Goal: Find specific page/section: Find specific page/section

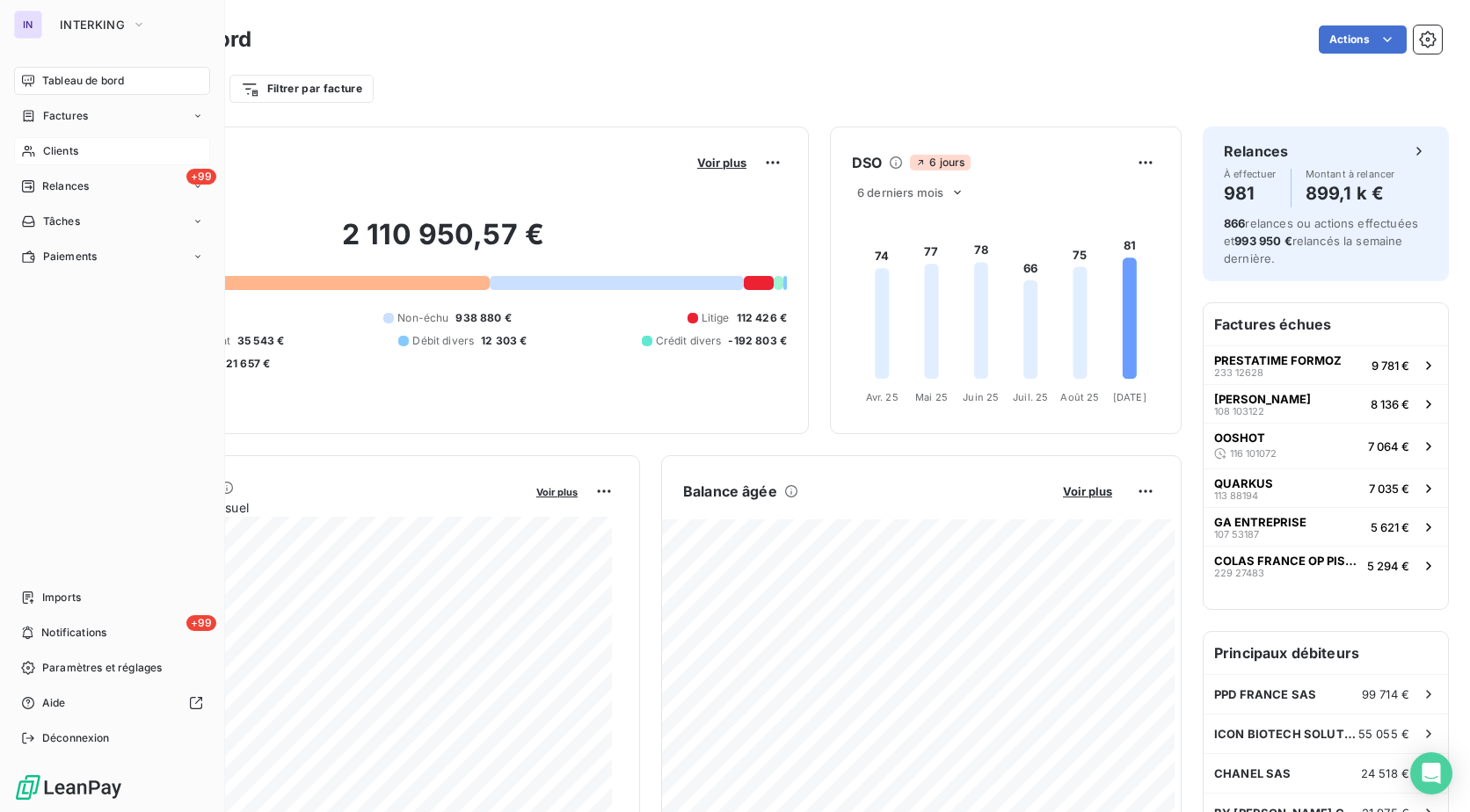
click at [69, 148] on span "Clients" at bounding box center [60, 151] width 35 height 16
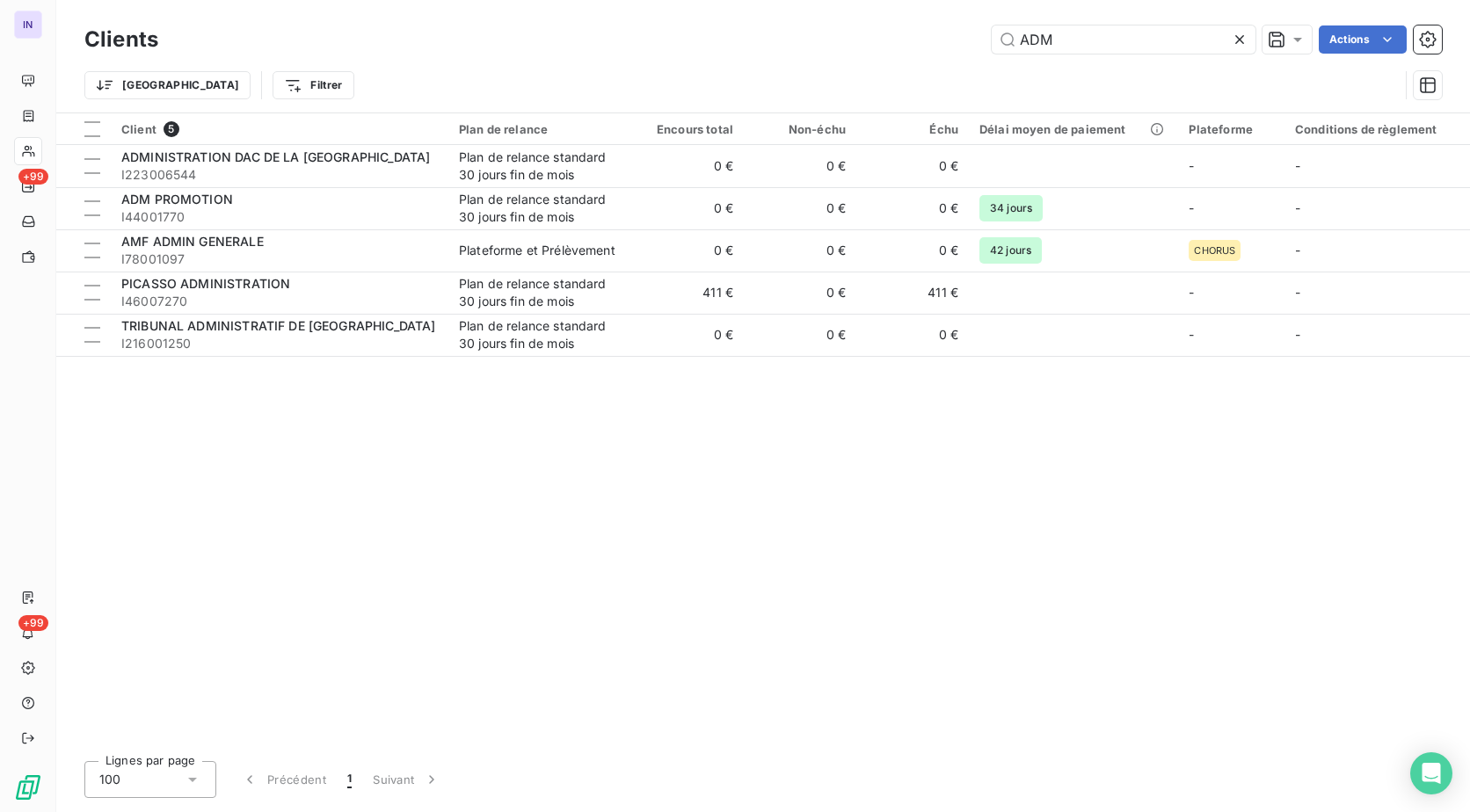
drag, startPoint x: 1090, startPoint y: 27, endPoint x: 947, endPoint y: 57, distance: 146.1
click at [938, 49] on div "Clients ADM Actions" at bounding box center [763, 40] width 1357 height 37
drag, startPoint x: 1066, startPoint y: 42, endPoint x: 777, endPoint y: 71, distance: 290.5
click at [781, 67] on div "Clients ADM Actions Trier Filtrer" at bounding box center [763, 67] width 1357 height 91
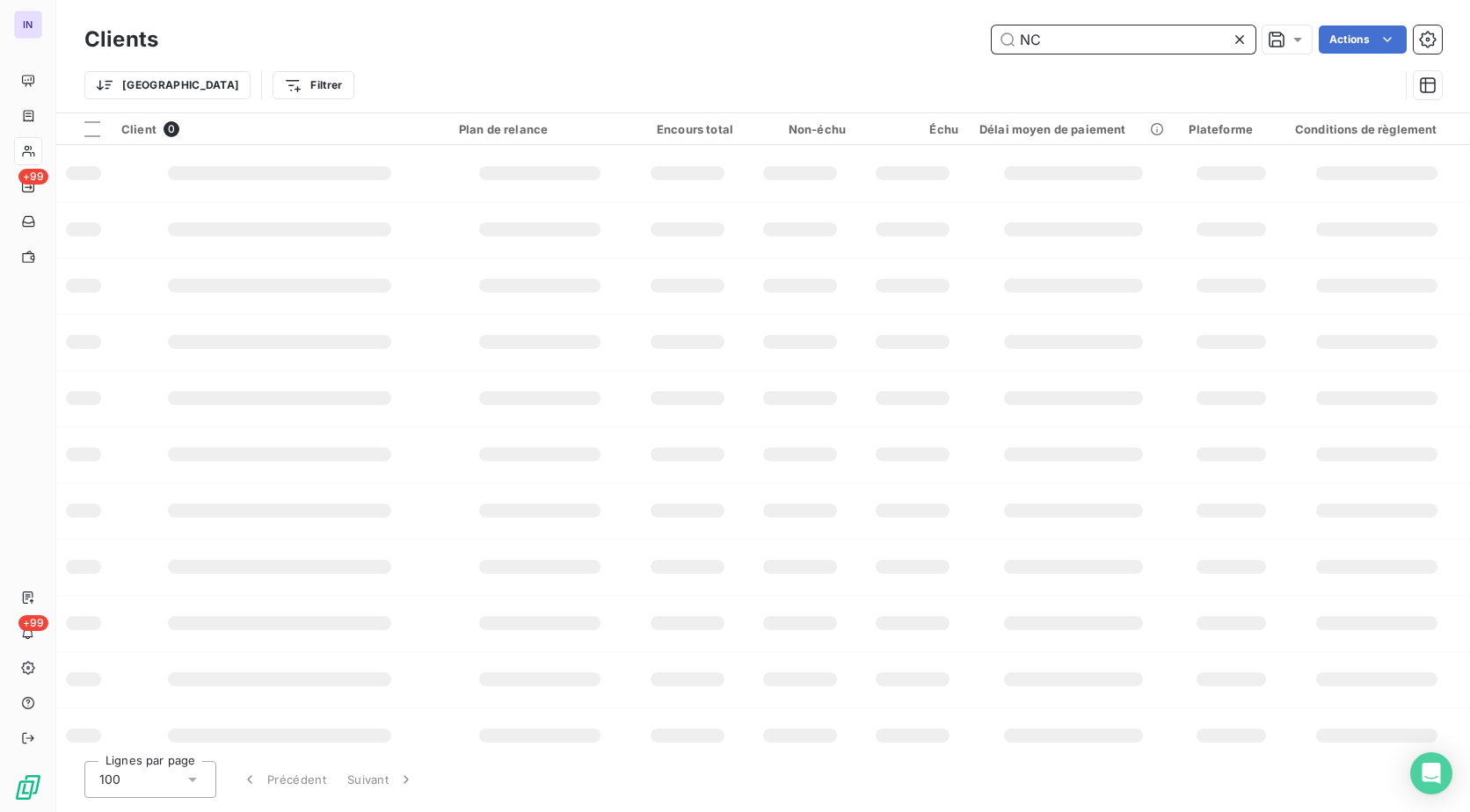
type input "N"
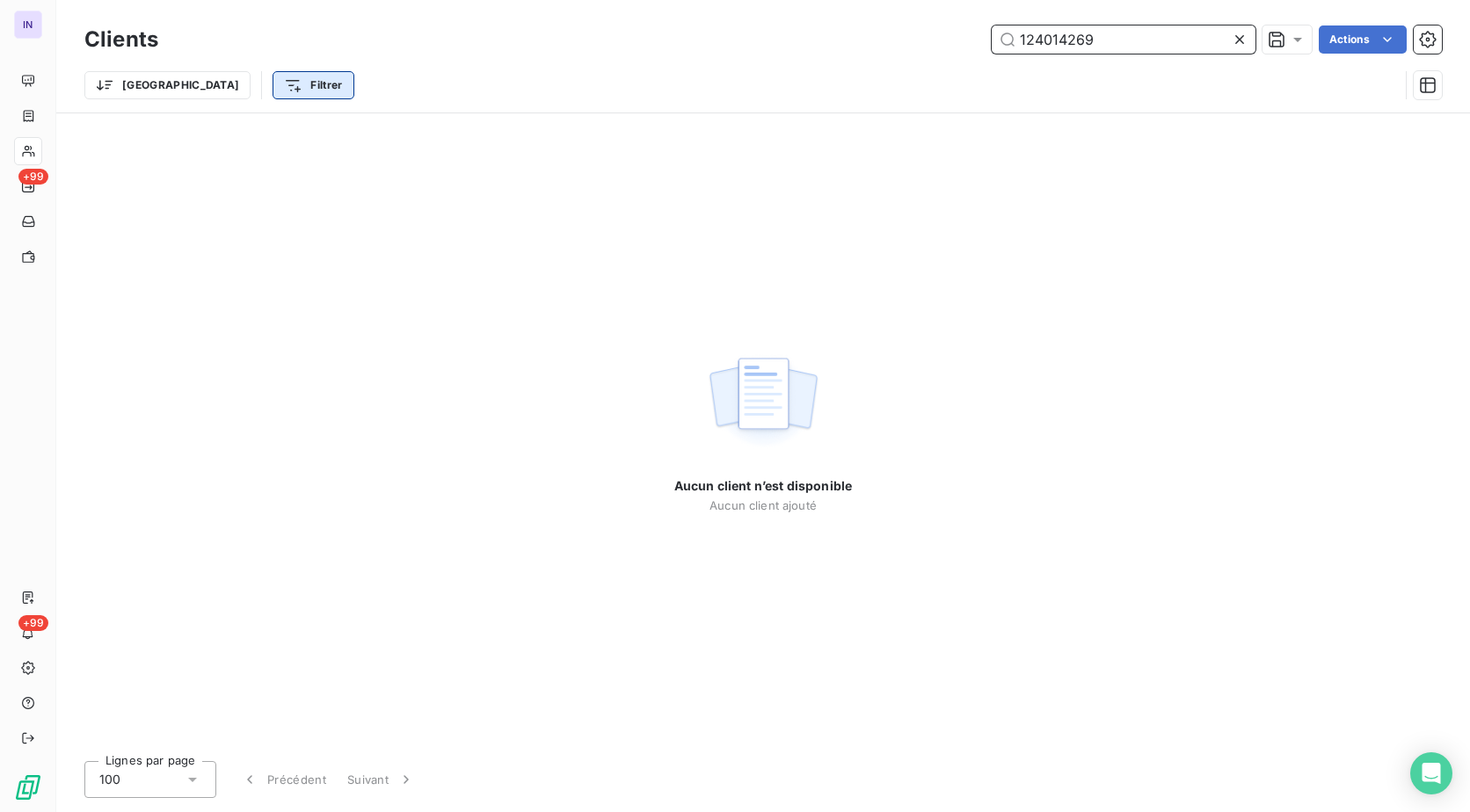
type input "124014269"
click at [229, 85] on html "IN +99 +99 Clients 124014269 Actions Trier Filtrer Aucun client n’est disponibl…" at bounding box center [735, 406] width 1470 height 812
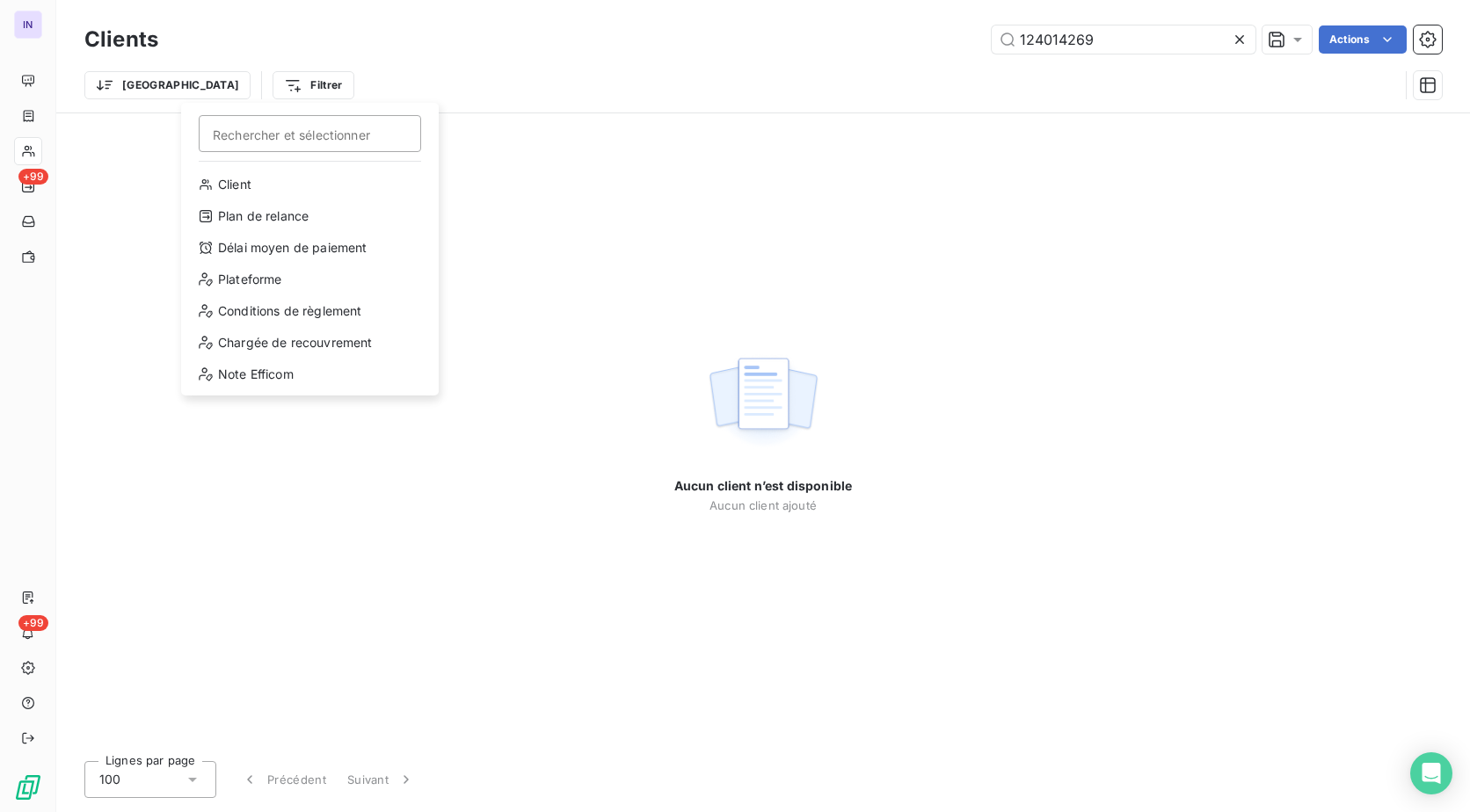
click at [154, 87] on html "IN +99 +99 Clients 124014269 Actions Trier Filtrer Rechercher et sélectionner C…" at bounding box center [735, 406] width 1470 height 812
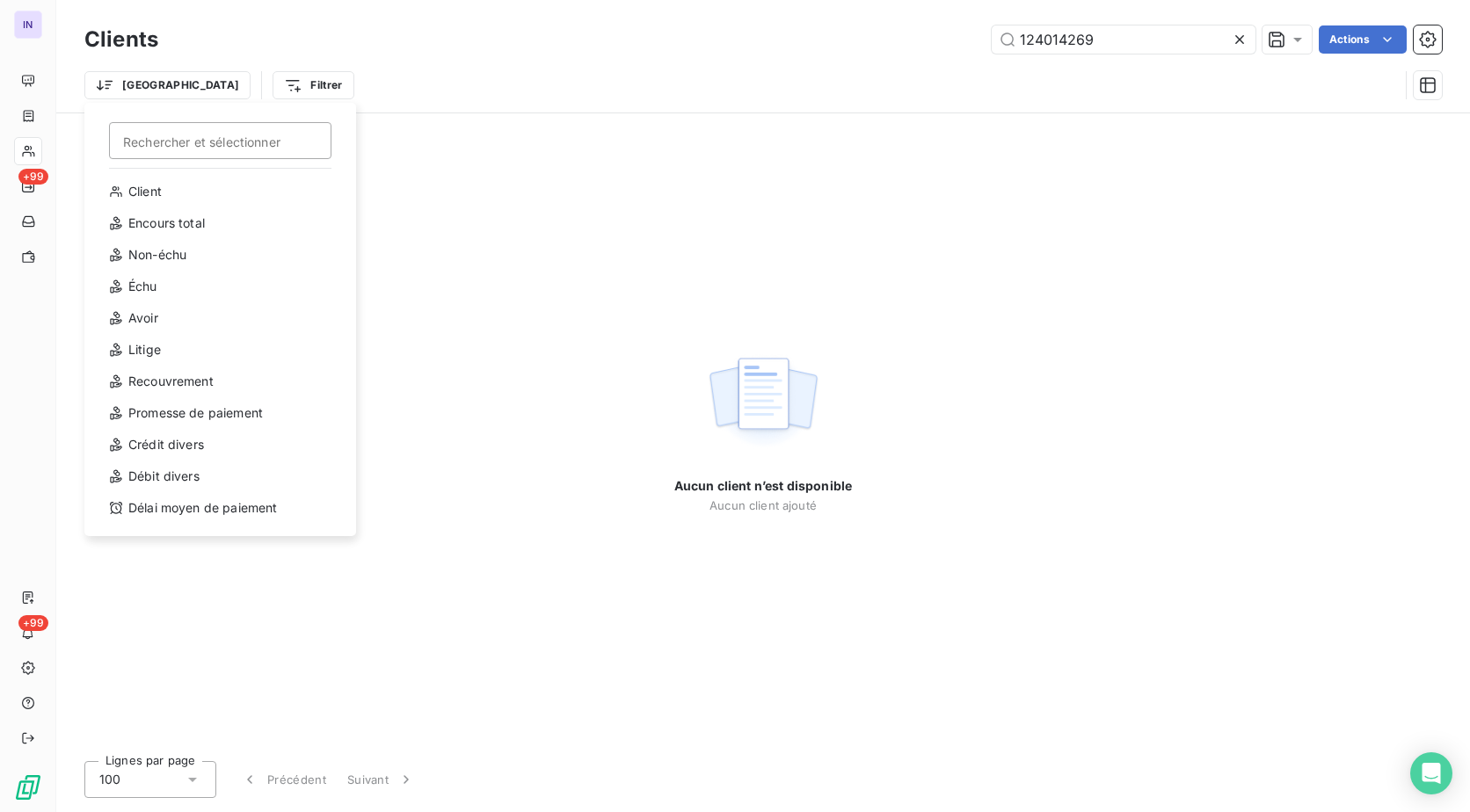
click at [154, 87] on html "IN +99 +99 Clients 124014269 Actions Trier Rechercher et sélectionner Client En…" at bounding box center [735, 406] width 1470 height 812
click at [522, 46] on html "IN +99 +99 Clients 124014269 Actions Trier Rechercher et sélectionner Client En…" at bounding box center [735, 406] width 1470 height 812
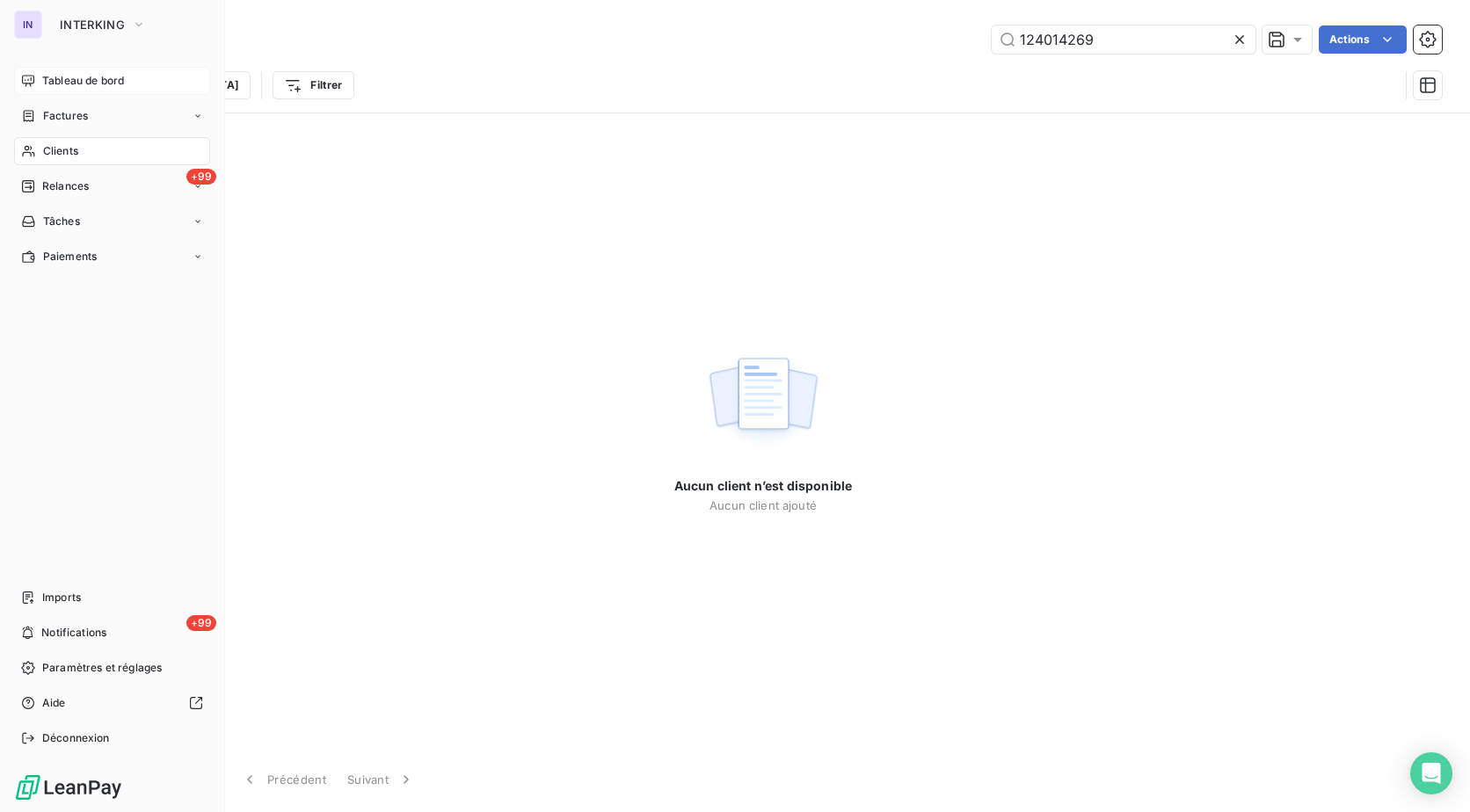
drag, startPoint x: 47, startPoint y: 77, endPoint x: 62, endPoint y: 92, distance: 21.2
click at [47, 77] on span "Tableau de bord" at bounding box center [83, 81] width 82 height 16
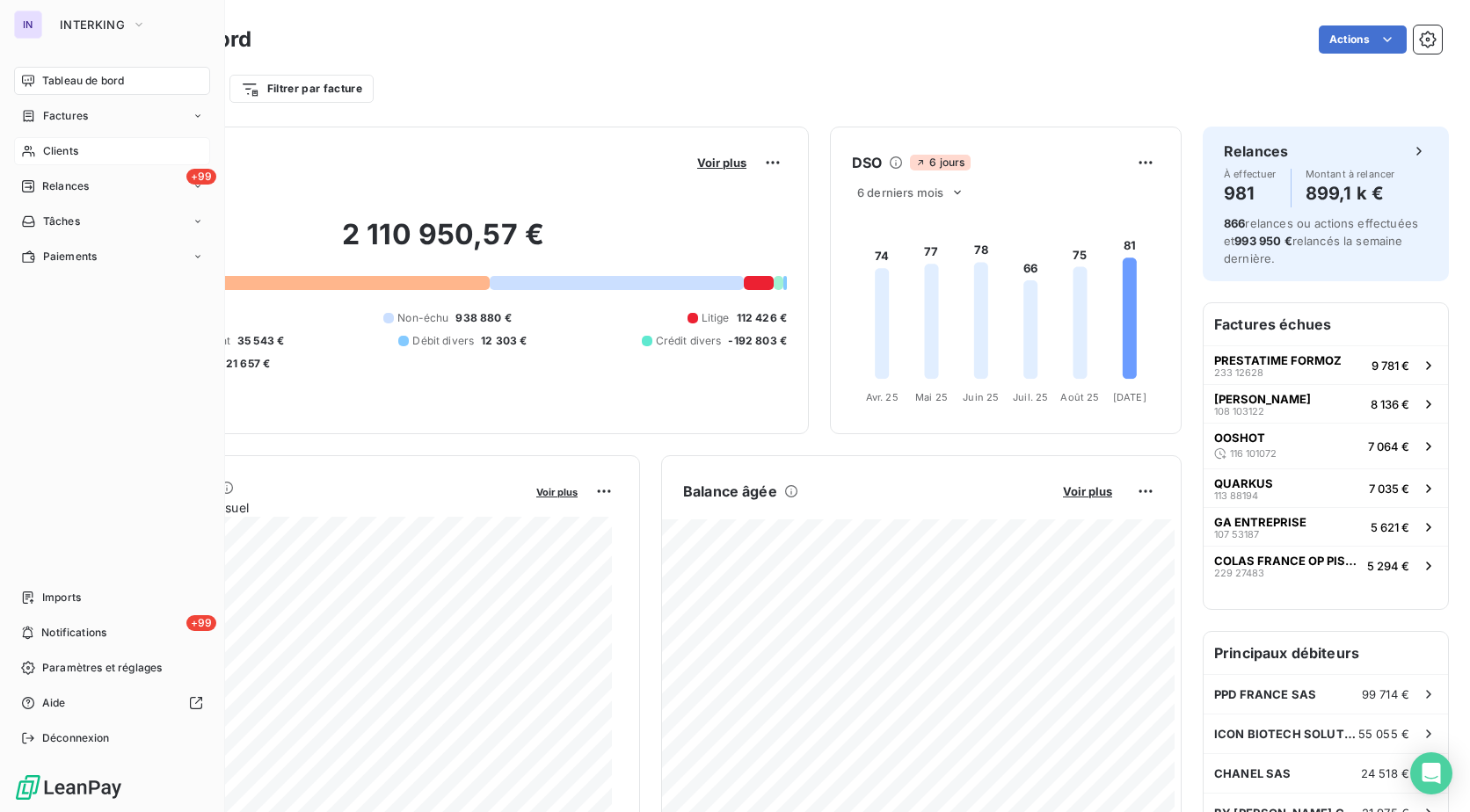
click at [59, 149] on span "Clients" at bounding box center [60, 151] width 35 height 16
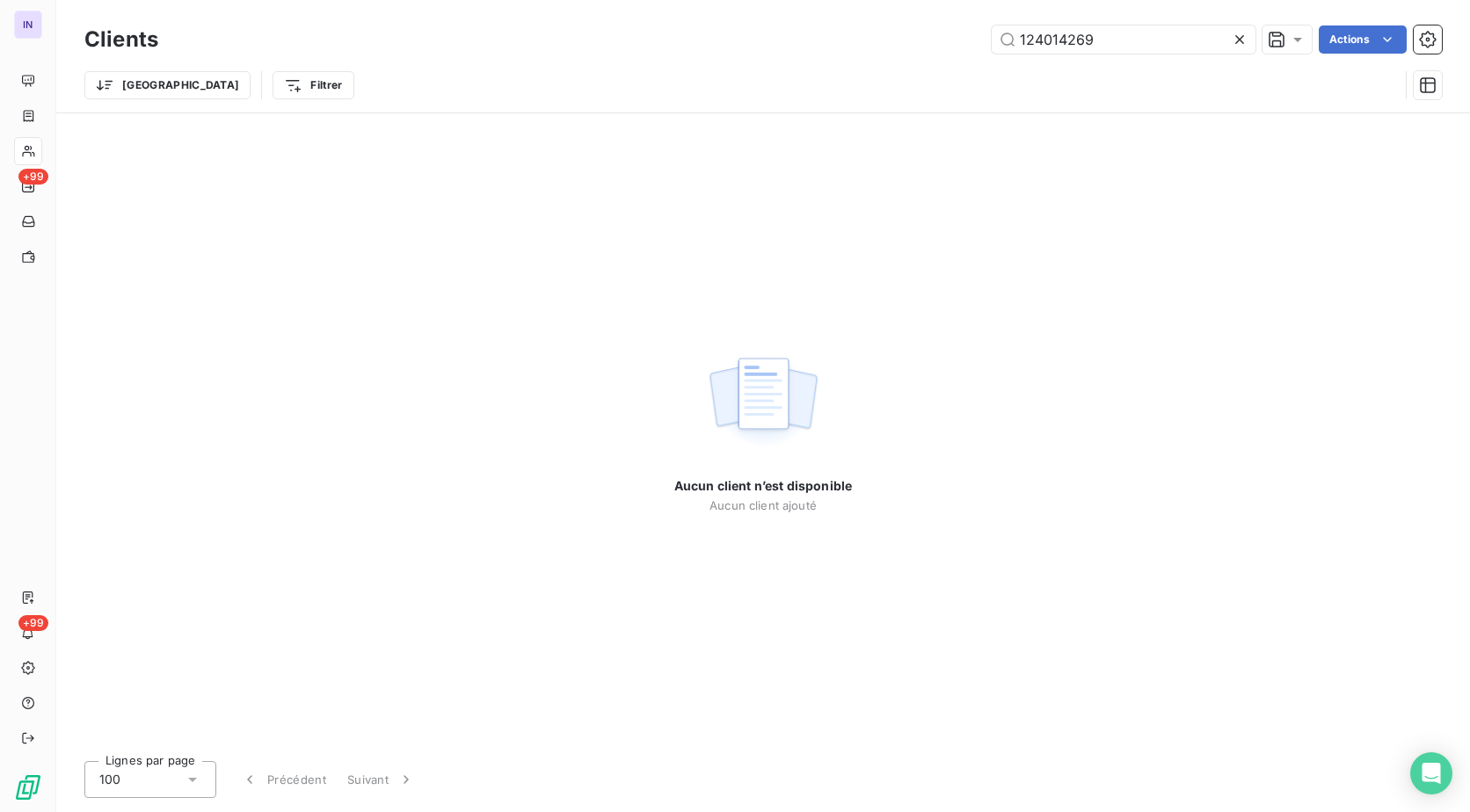
drag, startPoint x: 1093, startPoint y: 42, endPoint x: 769, endPoint y: 24, distance: 324.5
click at [769, 24] on div "Clients 124014269 Actions" at bounding box center [763, 40] width 1357 height 37
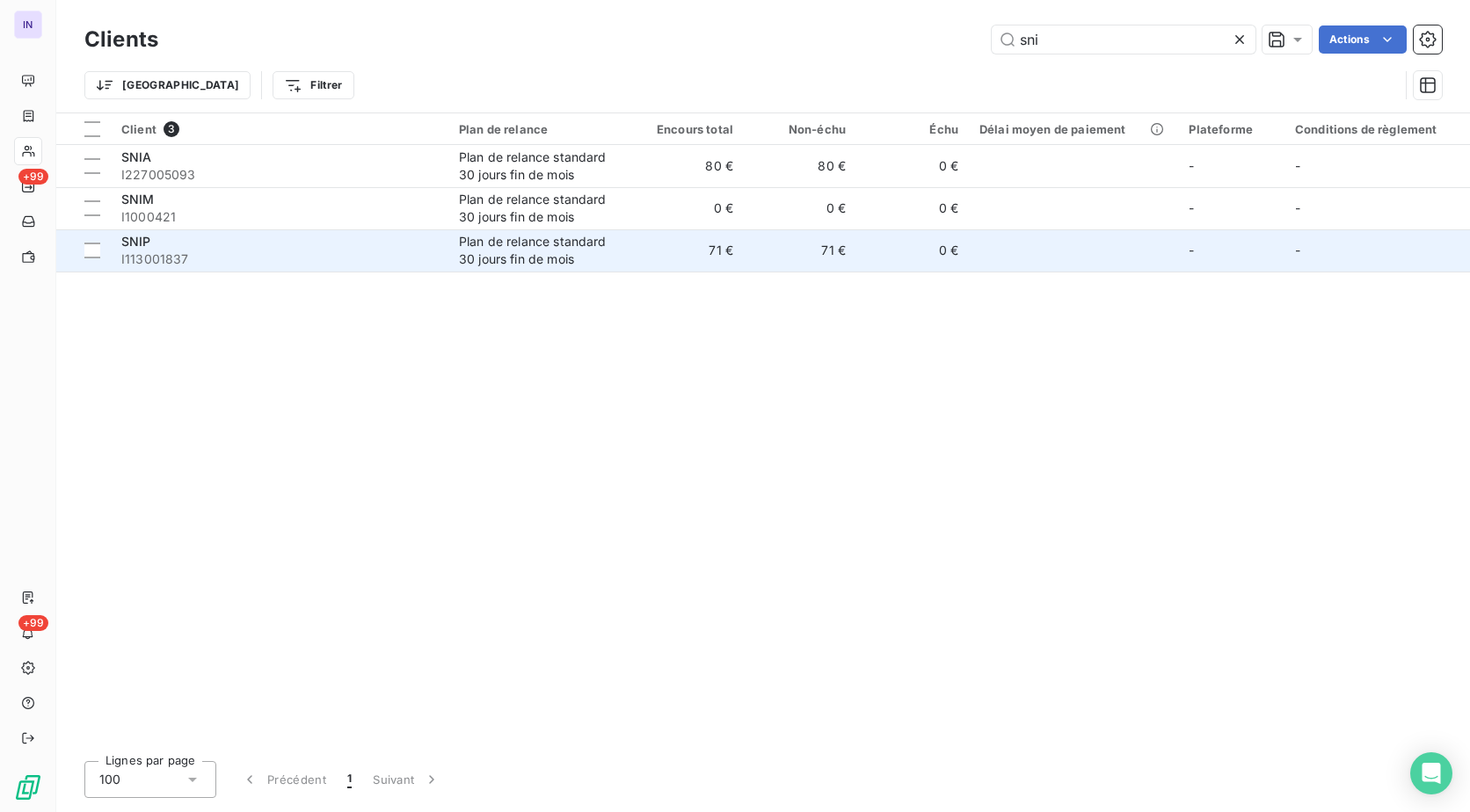
type input "sni"
click at [252, 250] on div "SNIP" at bounding box center [280, 242] width 317 height 18
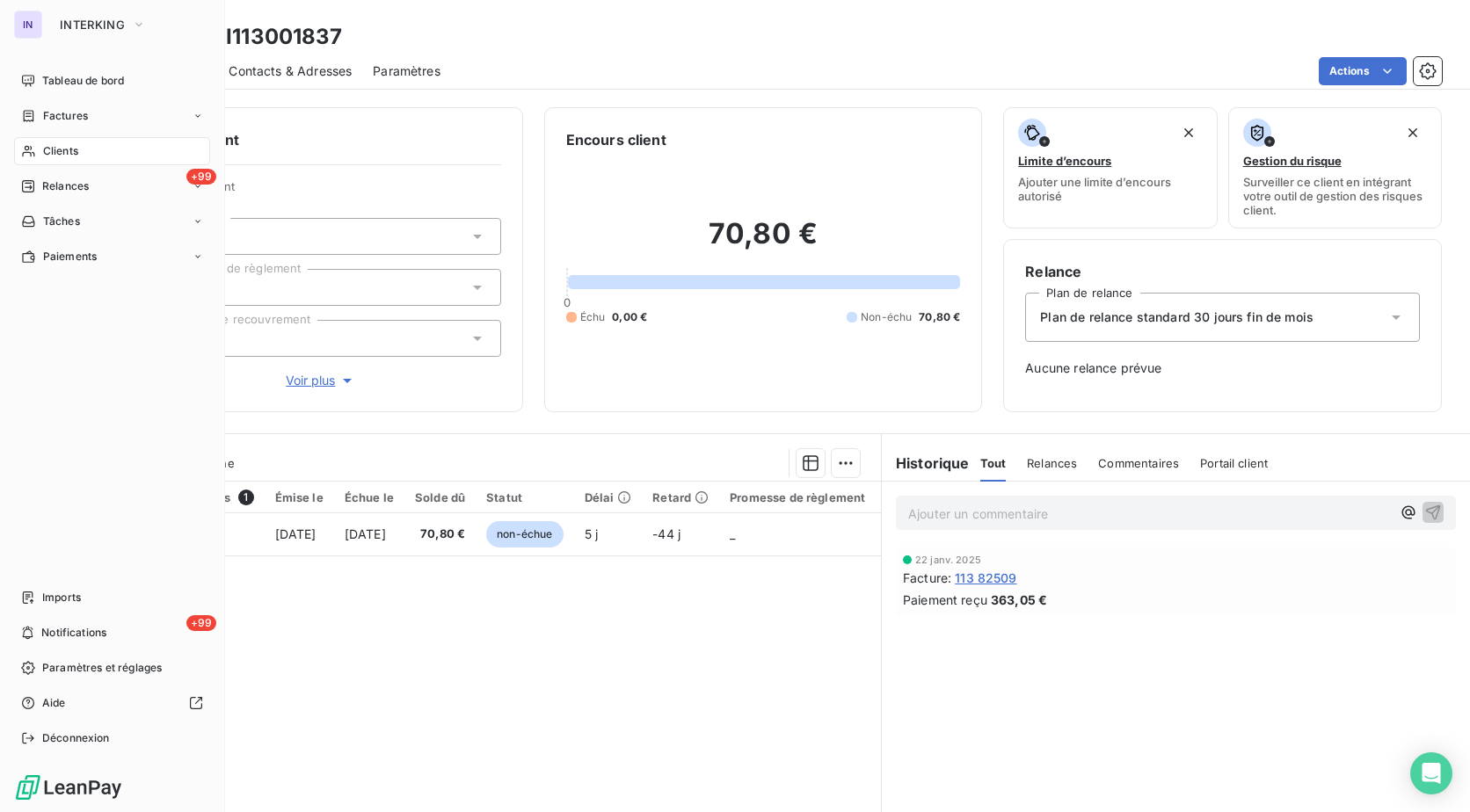
click at [61, 163] on div "Clients" at bounding box center [112, 151] width 196 height 28
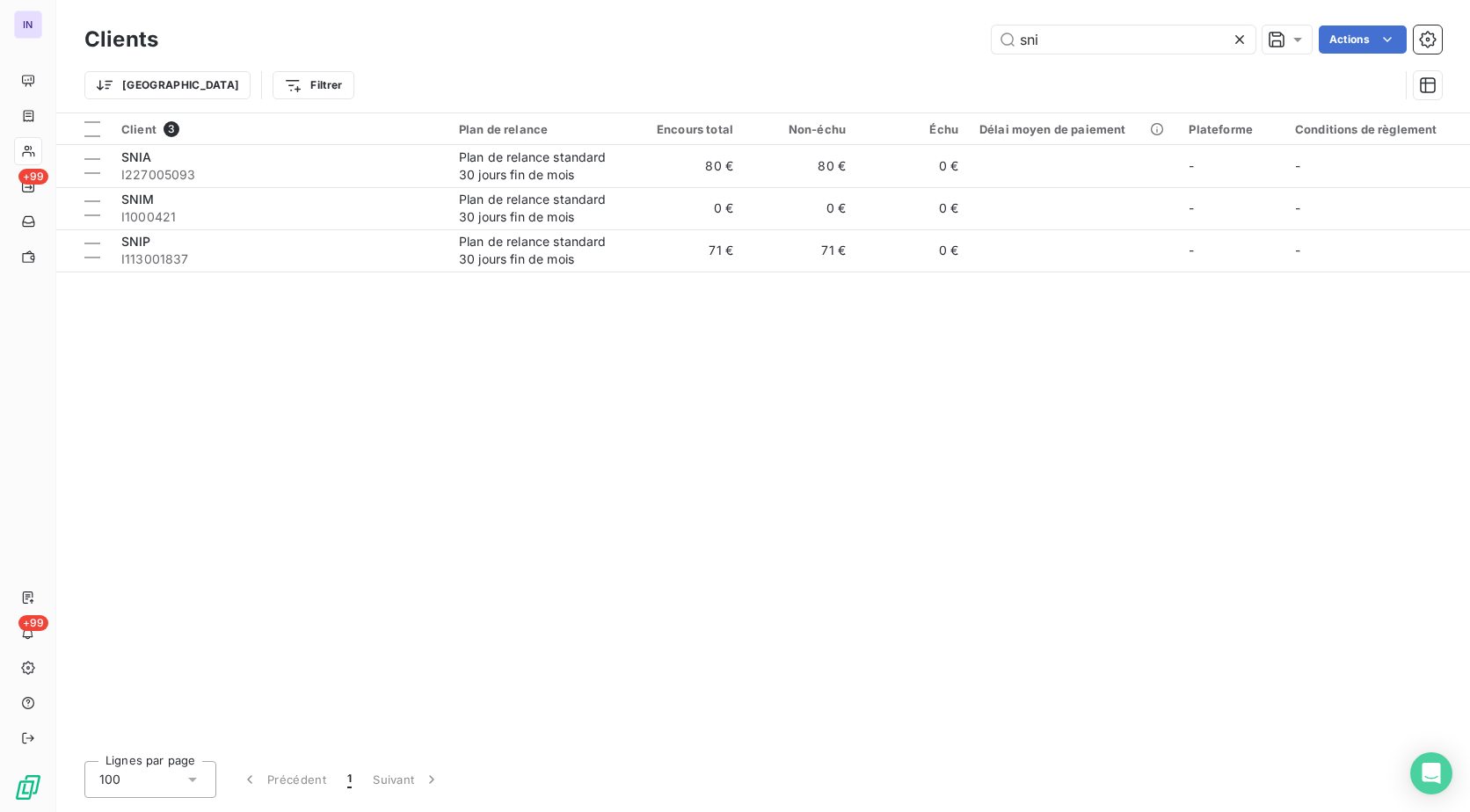
drag, startPoint x: 1121, startPoint y: 32, endPoint x: 886, endPoint y: 45, distance: 235.4
click at [892, 44] on div "sni Actions" at bounding box center [810, 39] width 1262 height 28
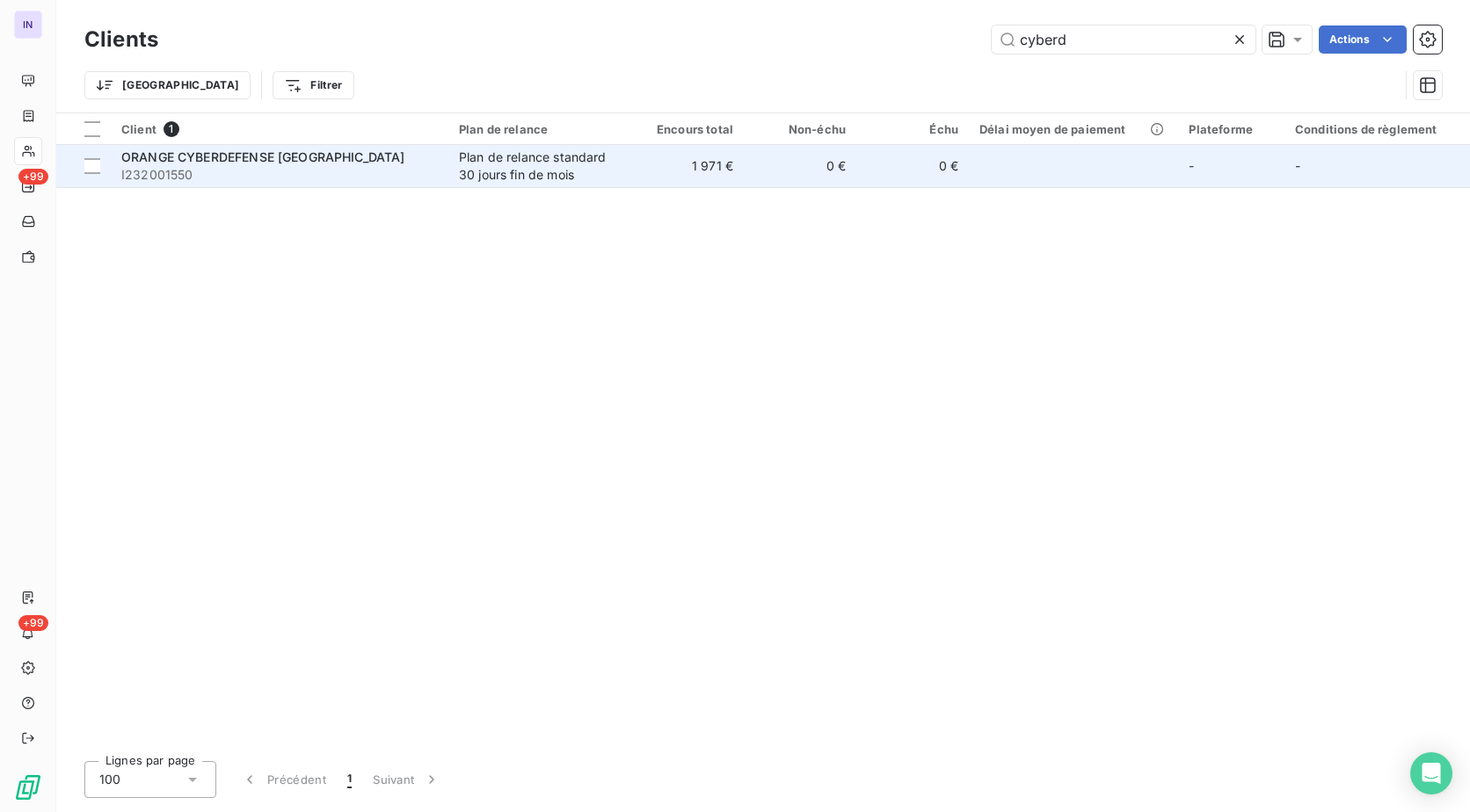
type input "cyberd"
click at [361, 169] on span "I232001550" at bounding box center [280, 175] width 317 height 18
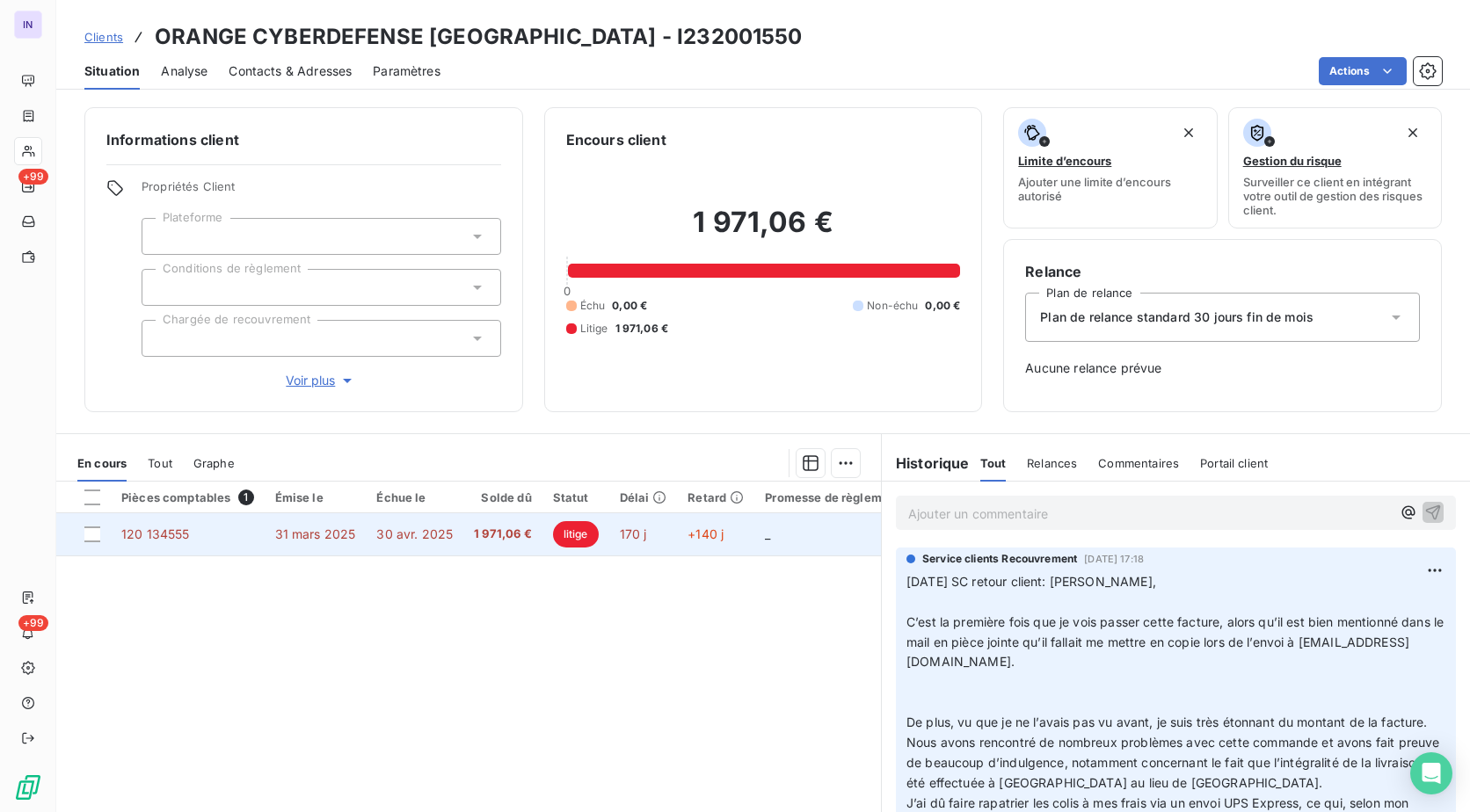
click at [241, 530] on td "120 134555" at bounding box center [188, 533] width 154 height 42
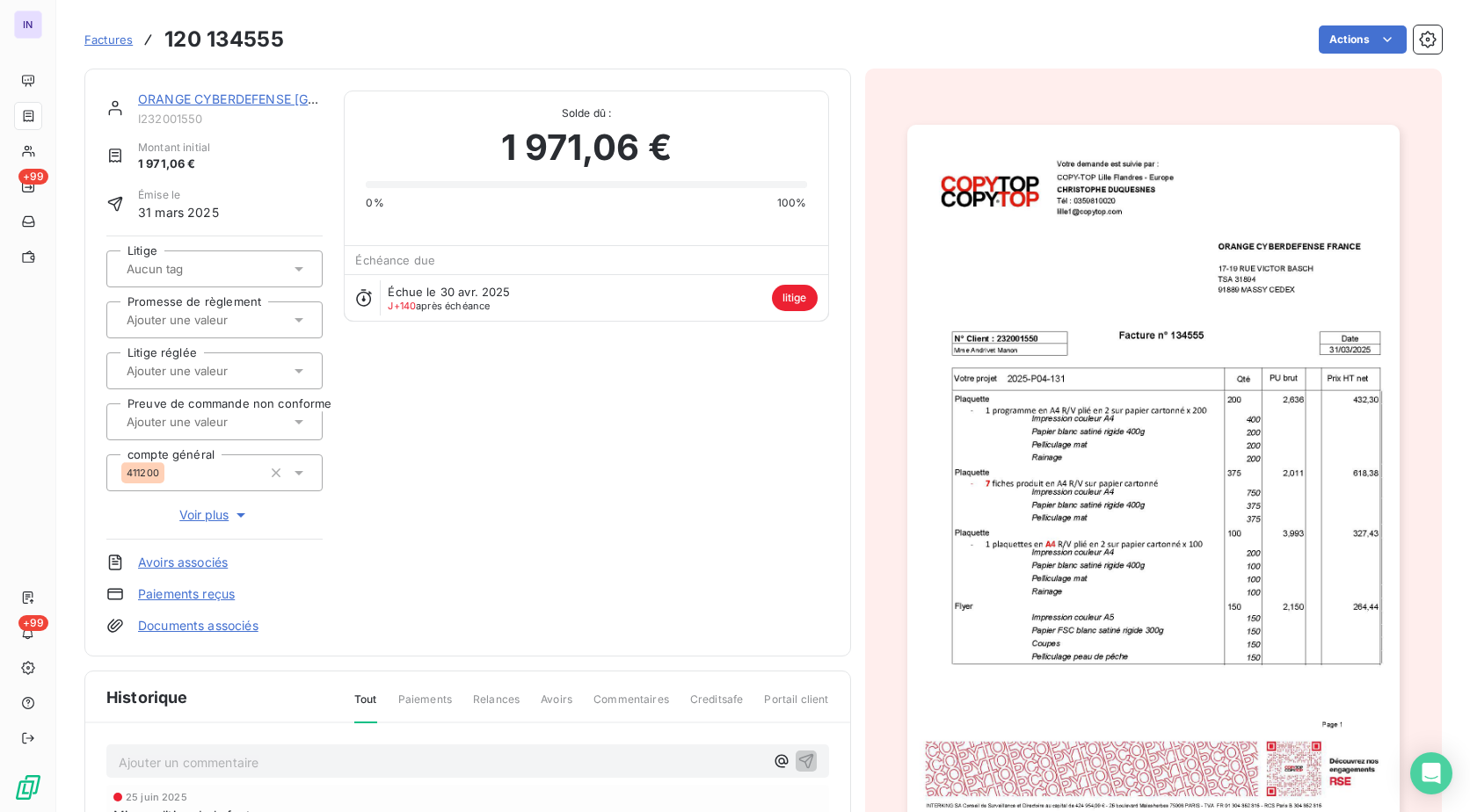
click at [252, 93] on link "ORANGE CYBERDEFENSE [GEOGRAPHIC_DATA]" at bounding box center [281, 98] width 284 height 15
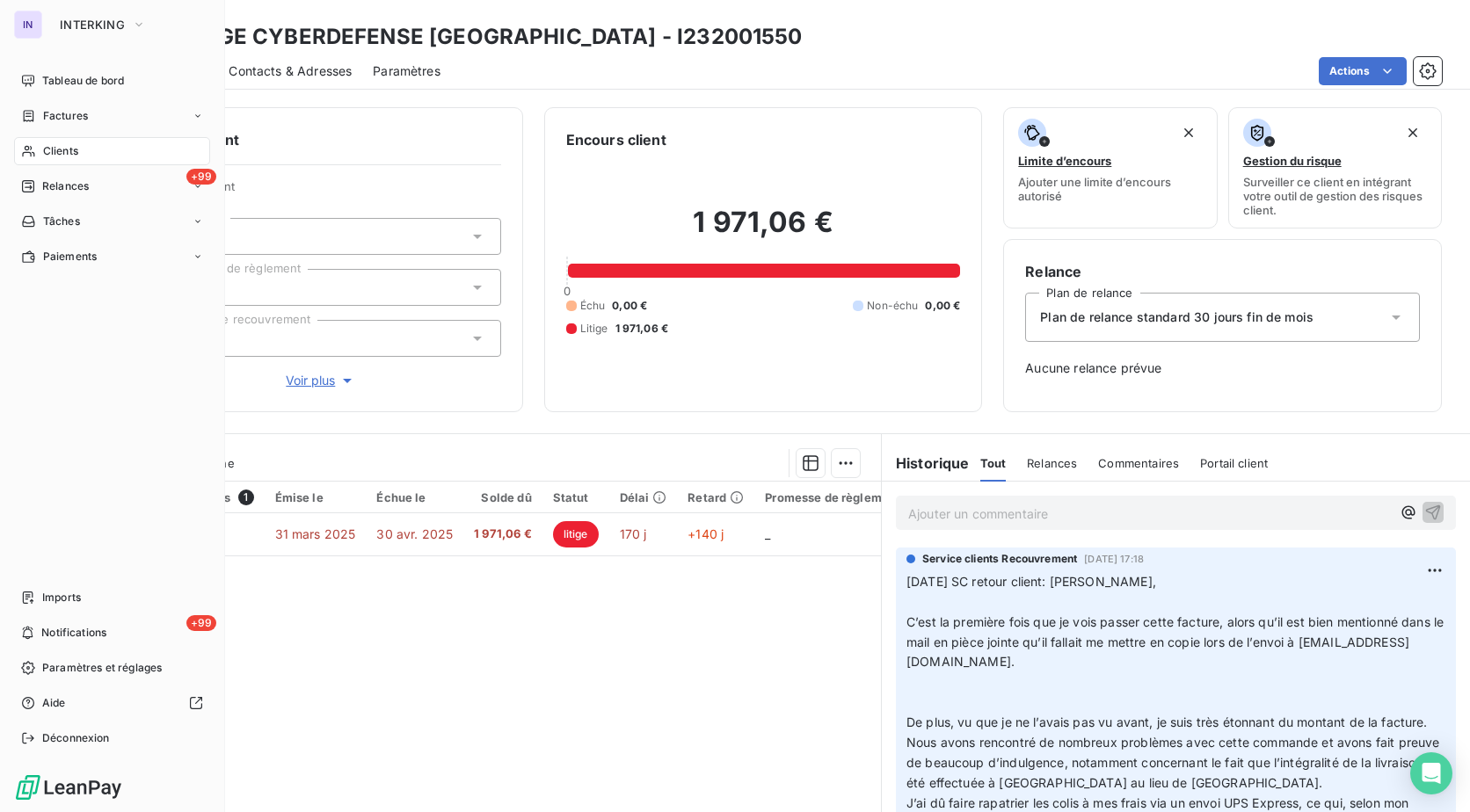
drag, startPoint x: 69, startPoint y: 151, endPoint x: 84, endPoint y: 154, distance: 15.3
click at [69, 151] on span "Clients" at bounding box center [60, 151] width 35 height 16
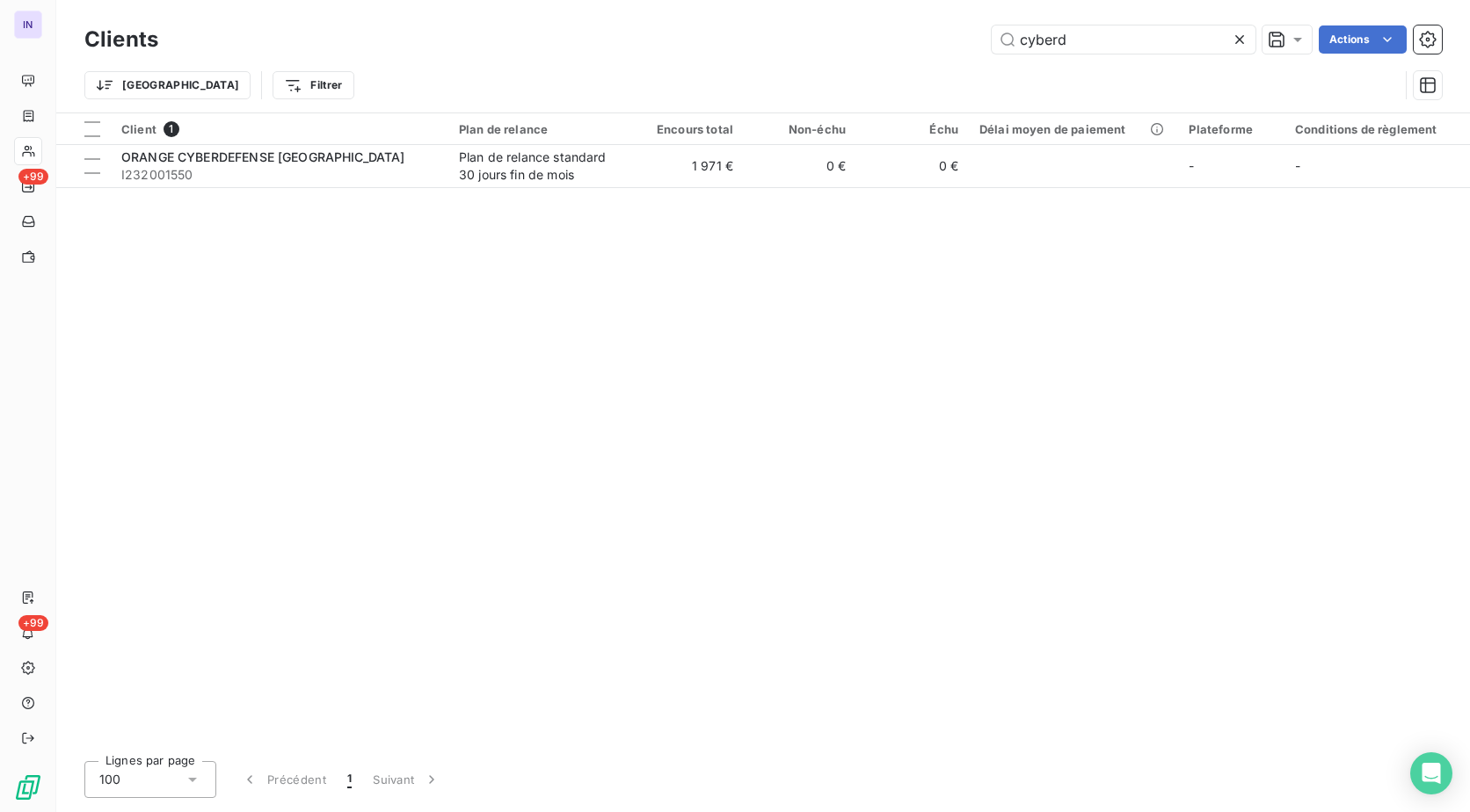
drag, startPoint x: 1081, startPoint y: 45, endPoint x: 870, endPoint y: 41, distance: 211.0
click at [866, 41] on div "cyberd Actions" at bounding box center [810, 39] width 1262 height 28
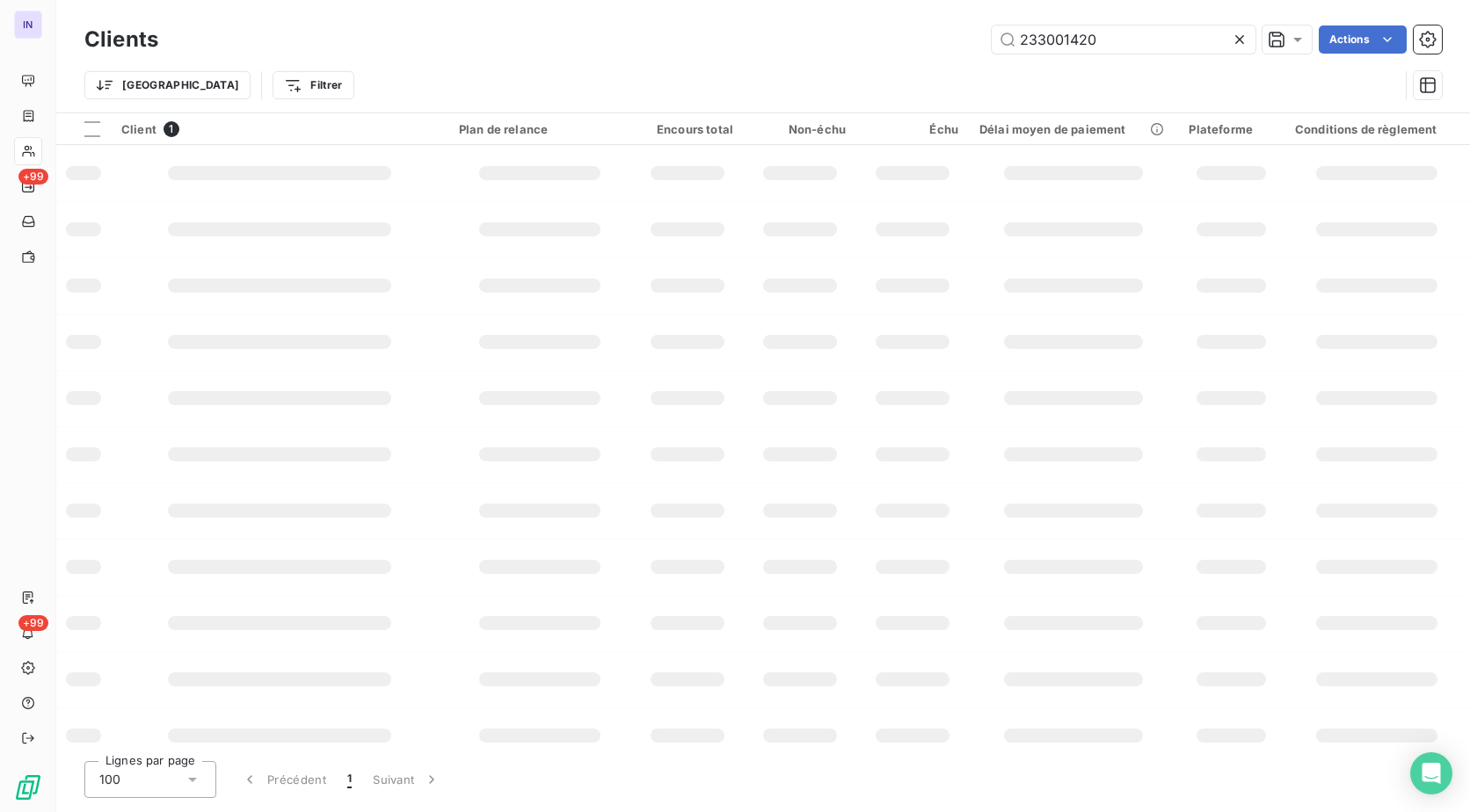
type input "233001420"
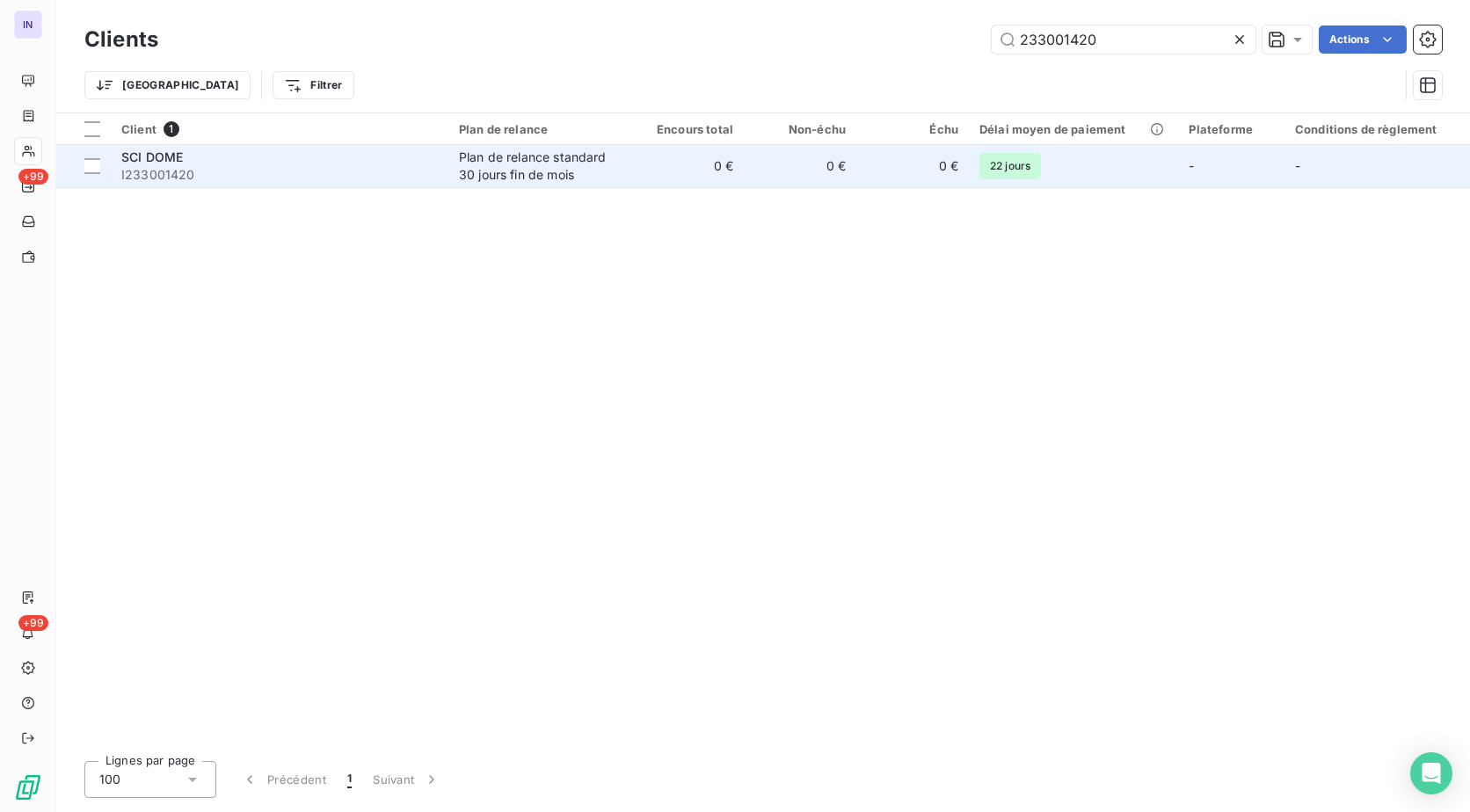
click at [401, 169] on span "I233001420" at bounding box center [280, 175] width 317 height 18
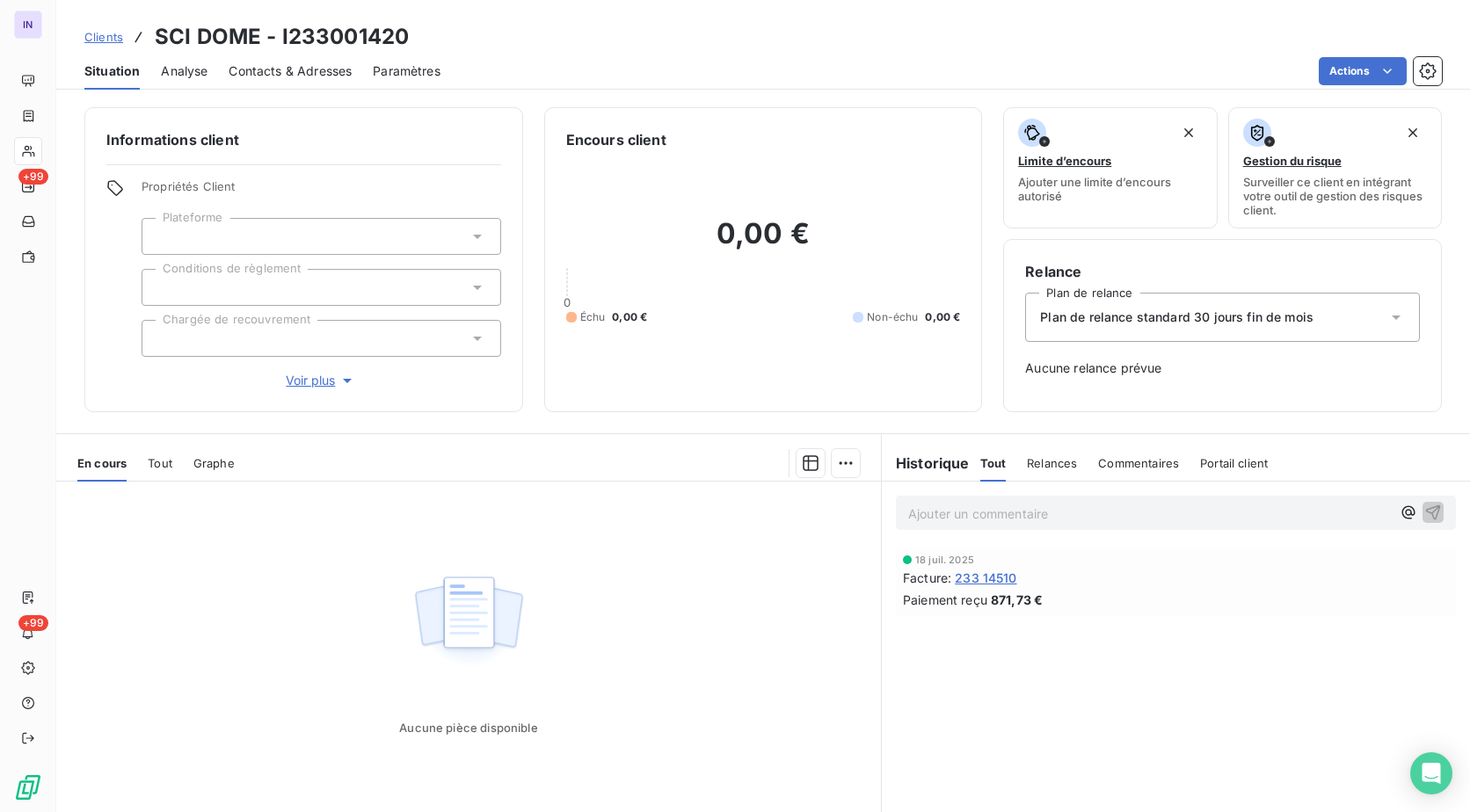
click at [1002, 575] on span "233 14510" at bounding box center [985, 578] width 61 height 19
